Goal: Find contact information: Find contact information

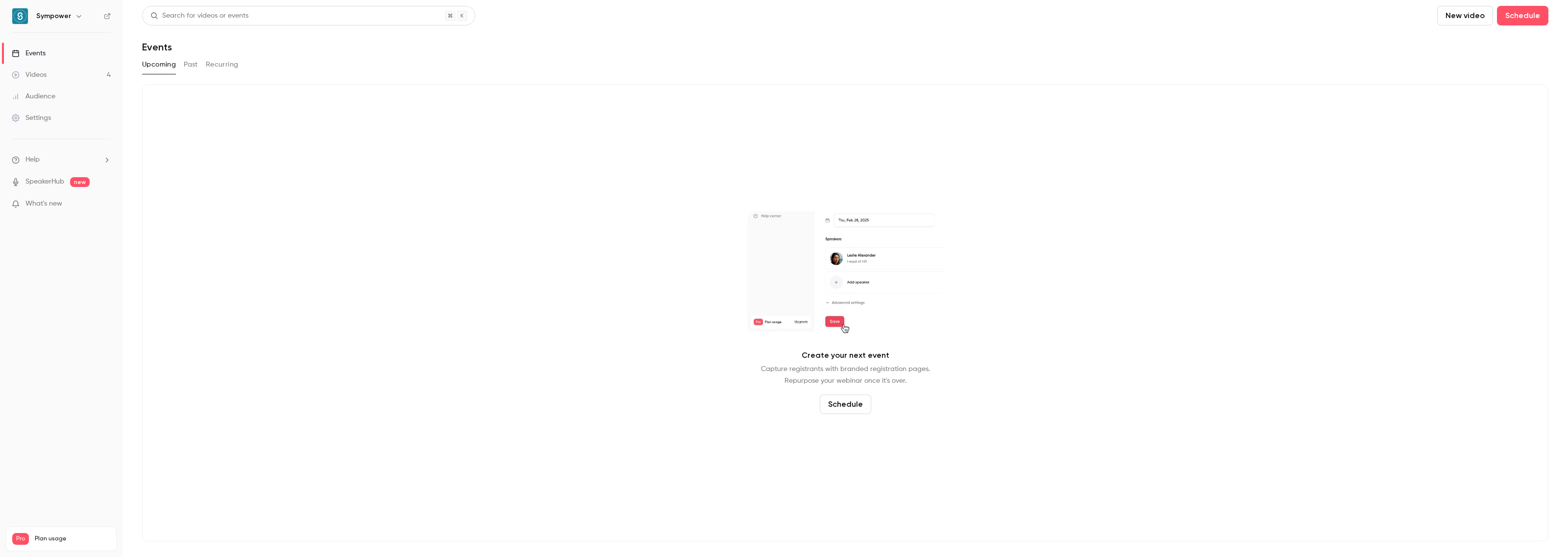
click at [39, 94] on div "Audience" at bounding box center [33, 96] width 44 height 9
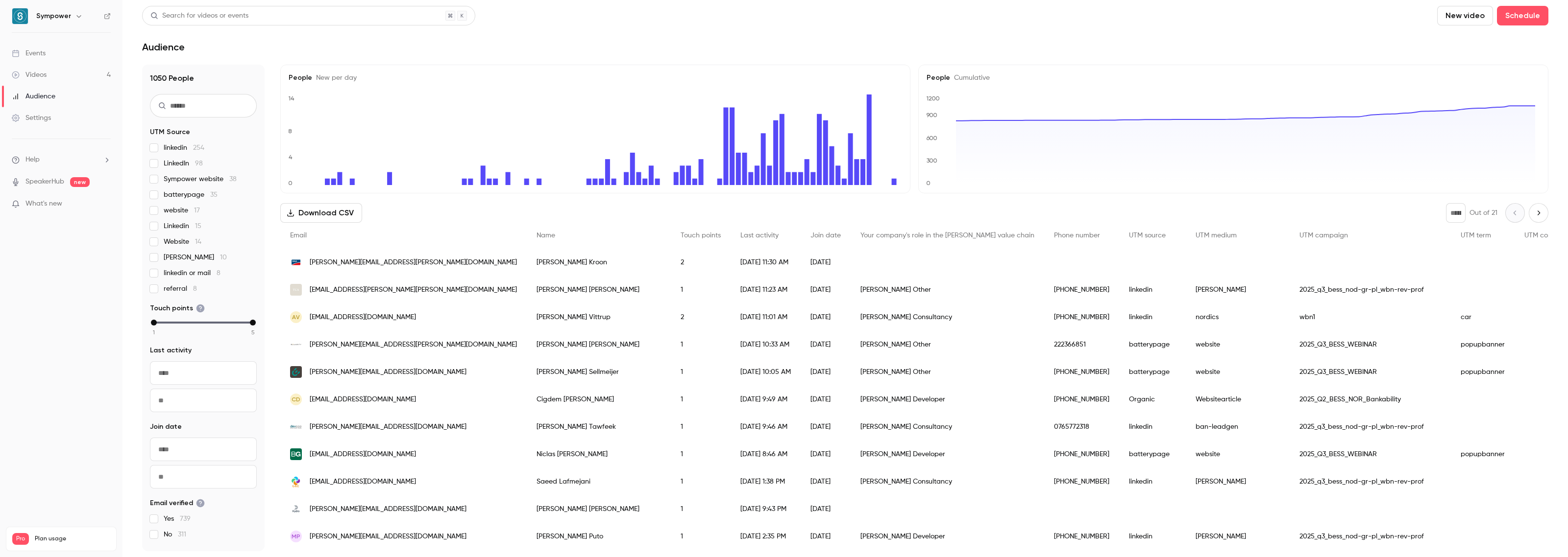
click at [171, 103] on input "text" at bounding box center [204, 106] width 106 height 23
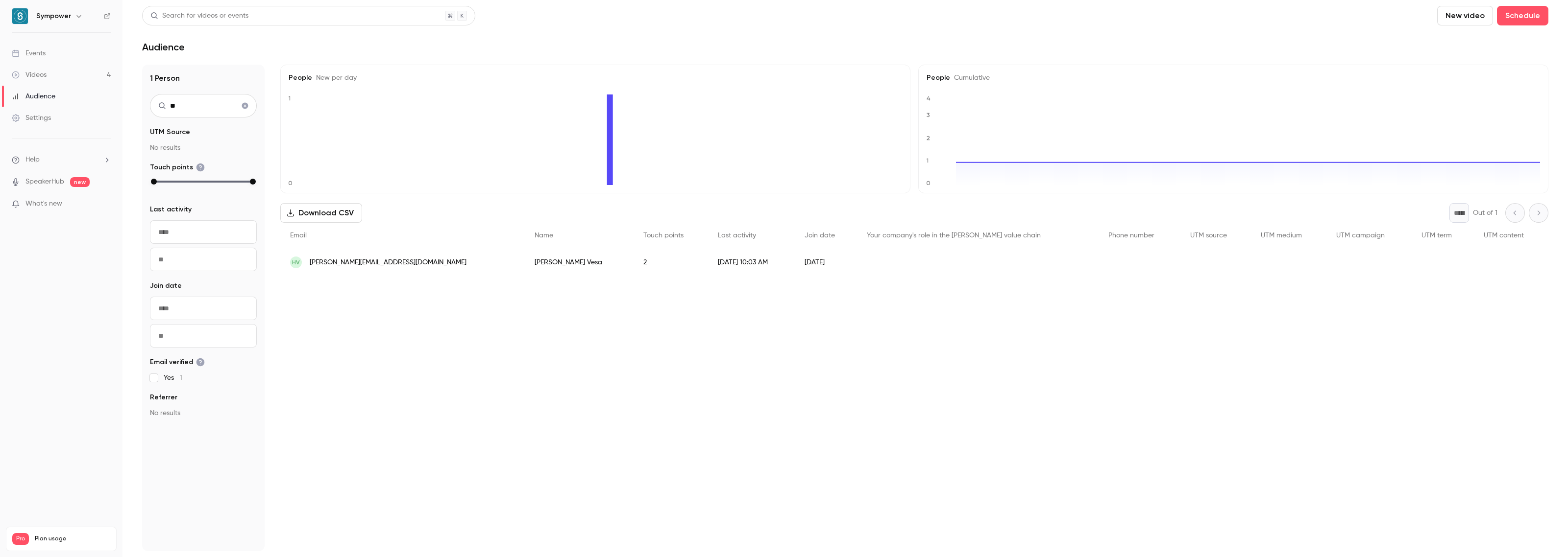
type input "**"
click at [353, 263] on span "harri.vesa@nwj-finland.fr" at bounding box center [388, 263] width 157 height 10
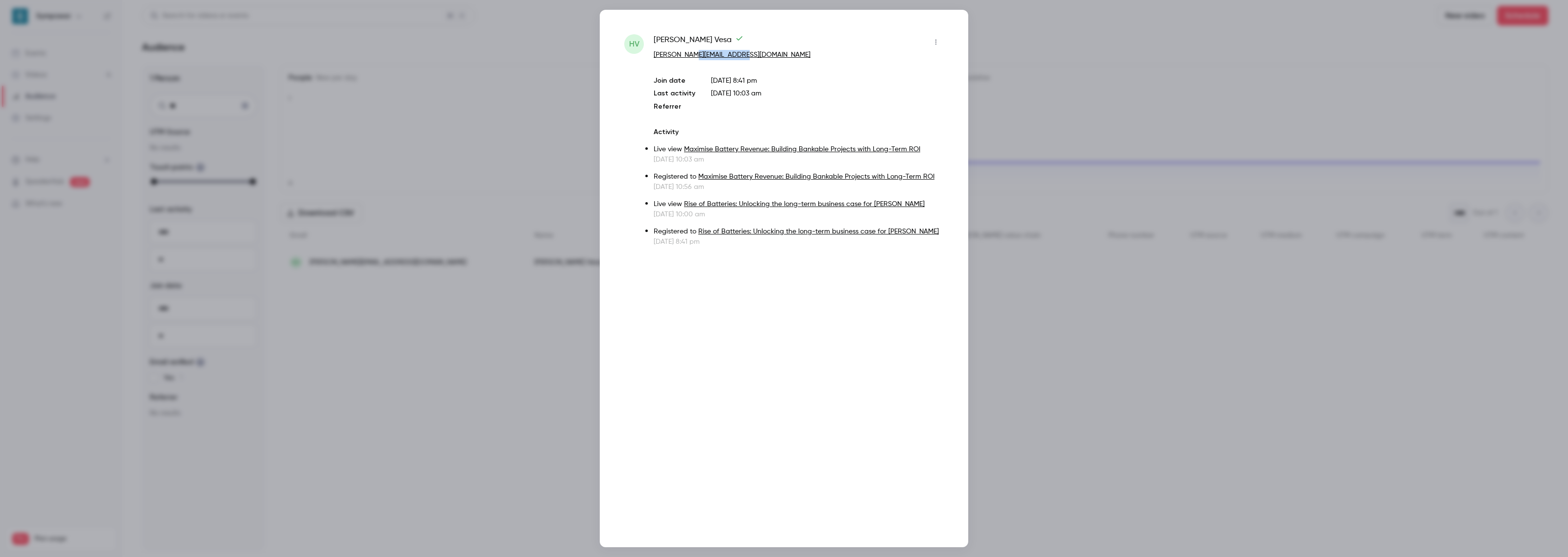
drag, startPoint x: 744, startPoint y: 55, endPoint x: 689, endPoint y: 58, distance: 55.1
click at [689, 58] on p "harri.vesa@nwj-finland.fr" at bounding box center [799, 55] width 290 height 10
copy link "nwj-finland.fr"
click at [1181, 58] on div at bounding box center [784, 278] width 1568 height 557
